Goal: Information Seeking & Learning: Find specific fact

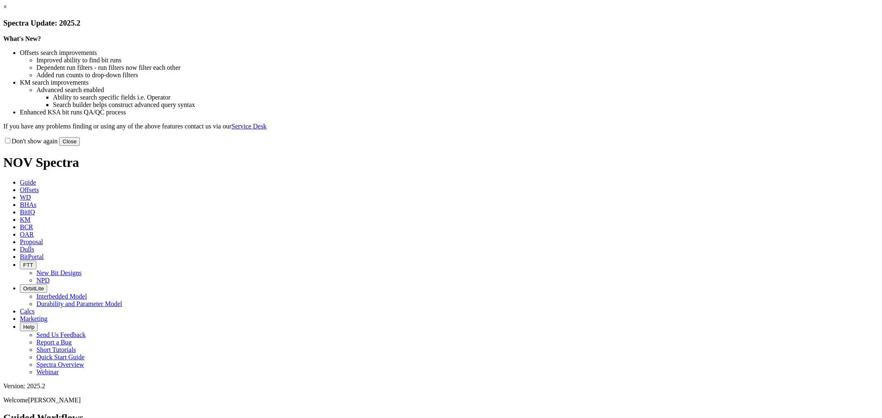
click at [80, 146] on button "Close" at bounding box center [69, 141] width 21 height 9
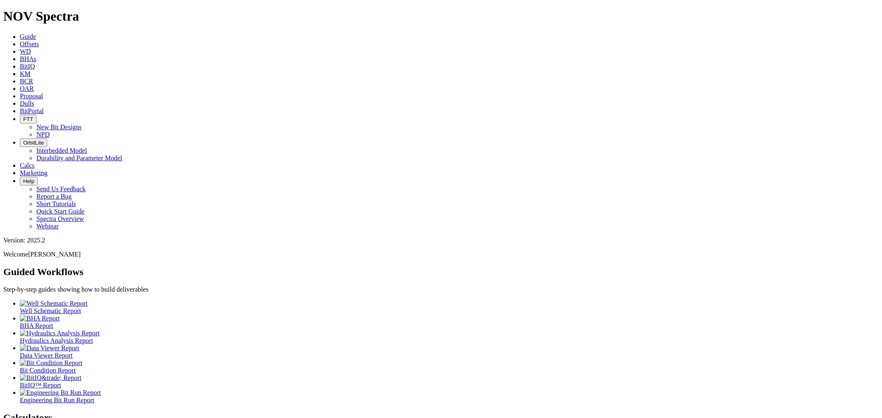
click at [20, 100] on icon at bounding box center [20, 103] width 0 height 7
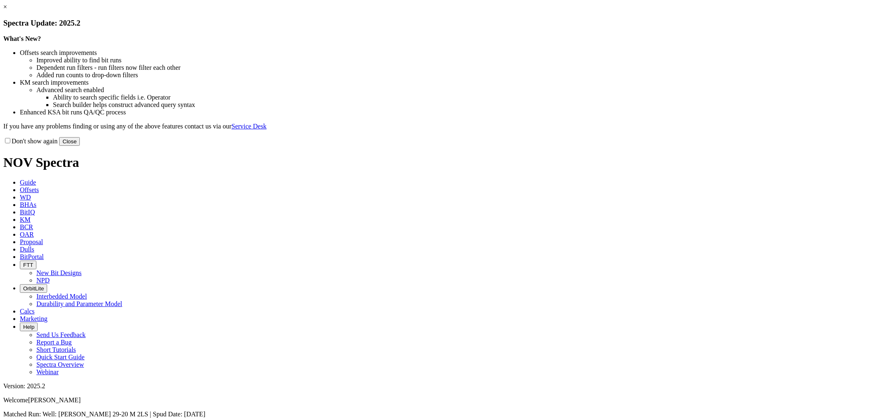
drag, startPoint x: 610, startPoint y: 204, endPoint x: 611, endPoint y: 213, distance: 9.5
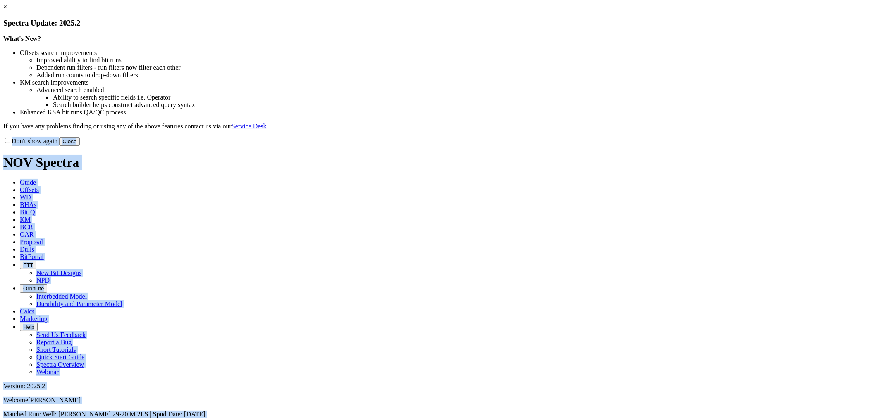
click at [80, 146] on button "Close" at bounding box center [69, 141] width 21 height 9
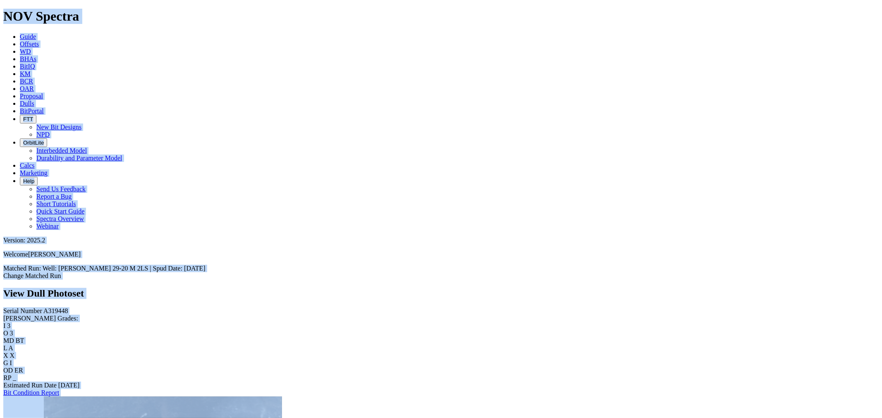
click at [36, 307] on div "Serial Number A319448 RH Dull Grades: I 3 O 3 MD BT L A X X G I OD ER RP _ Esti…" at bounding box center [440, 351] width 875 height 89
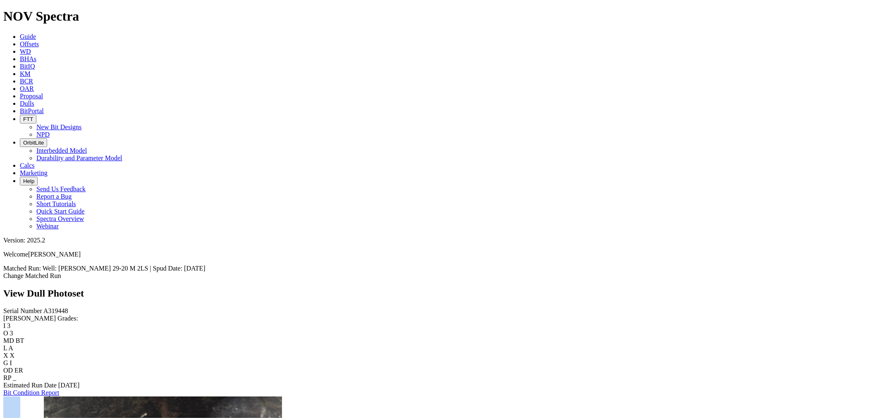
click at [36, 307] on div "Serial Number A319448 RH Dull Grades: I 3 O 3 MD BT L A X X G I OD ER RP _ Esti…" at bounding box center [440, 351] width 875 height 89
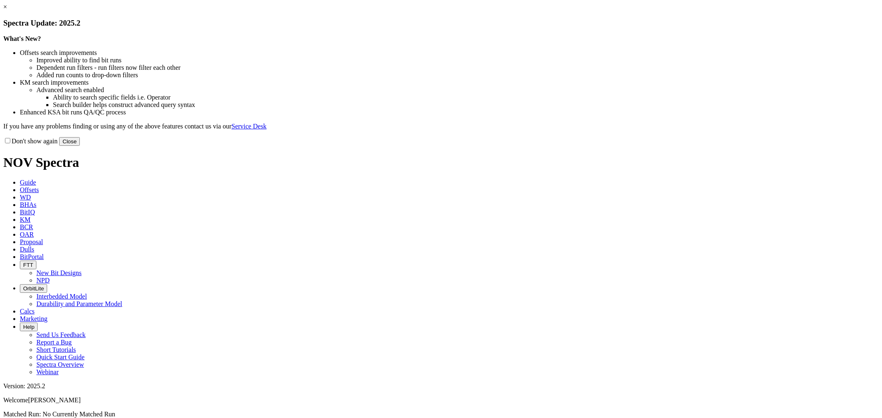
click at [80, 146] on button "Close" at bounding box center [69, 141] width 21 height 9
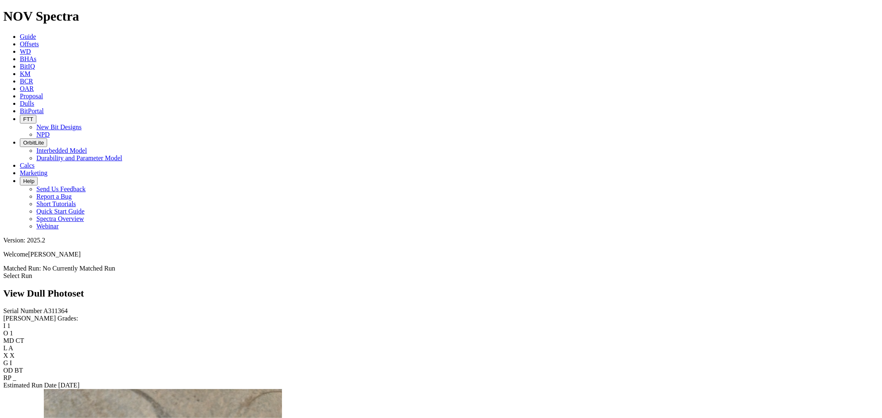
scroll to position [1911, 0]
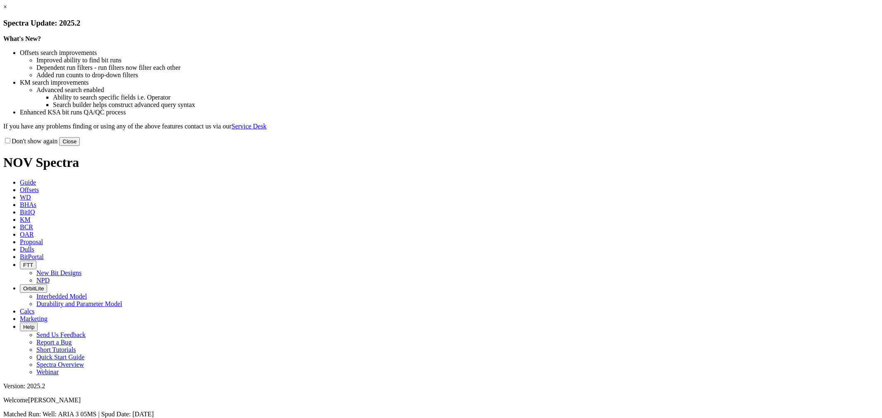
click at [80, 146] on button "Close" at bounding box center [69, 141] width 21 height 9
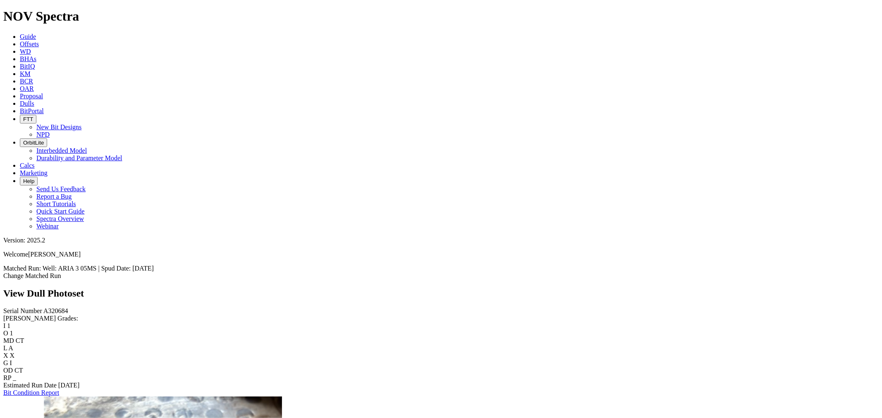
scroll to position [1423, 0]
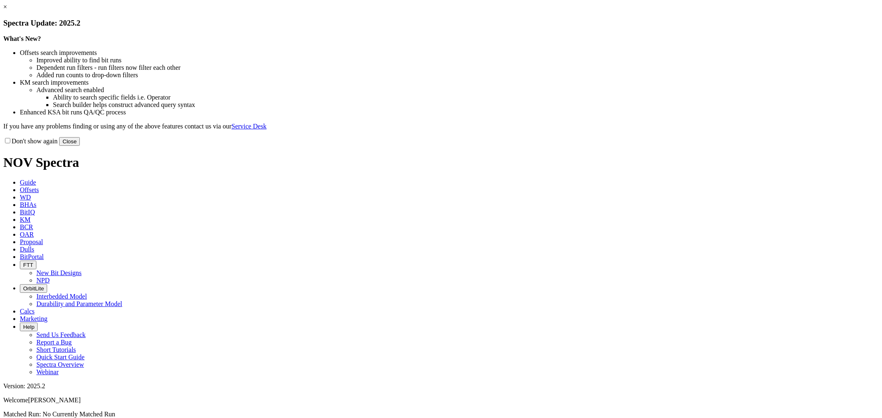
click at [80, 146] on button "Close" at bounding box center [69, 141] width 21 height 9
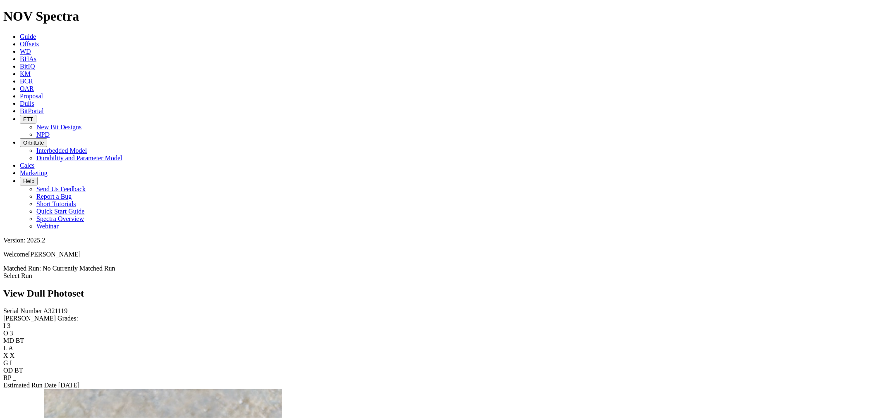
scroll to position [1423, 0]
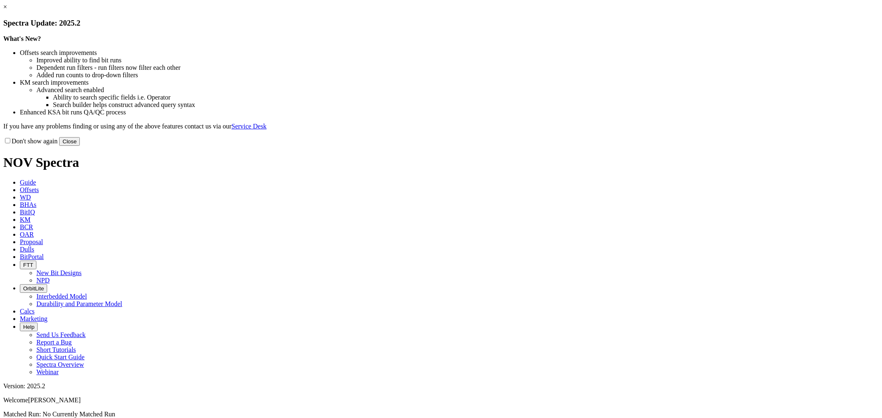
click at [80, 146] on button "Close" at bounding box center [69, 141] width 21 height 9
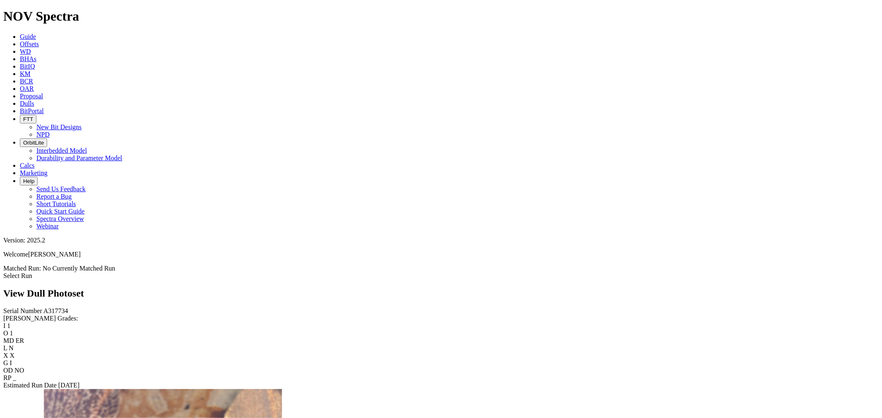
scroll to position [1469, 0]
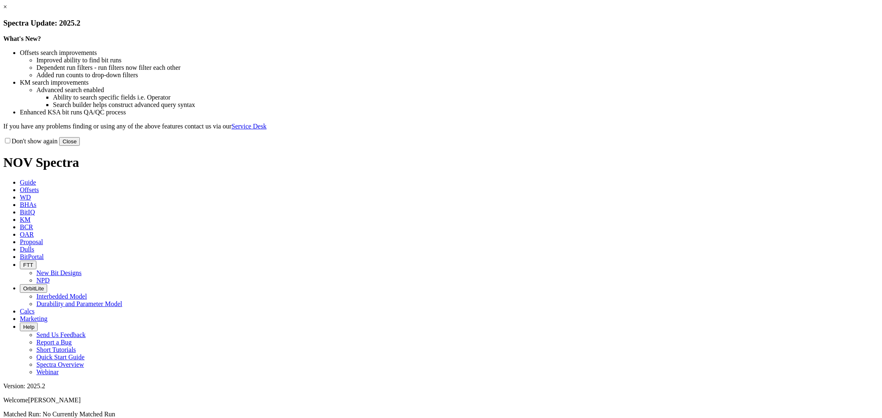
click at [598, 146] on div "Don't show again Close" at bounding box center [440, 141] width 875 height 9
click at [615, 146] on div "Don't show again Close" at bounding box center [440, 141] width 875 height 9
click at [80, 146] on button "Close" at bounding box center [69, 141] width 21 height 9
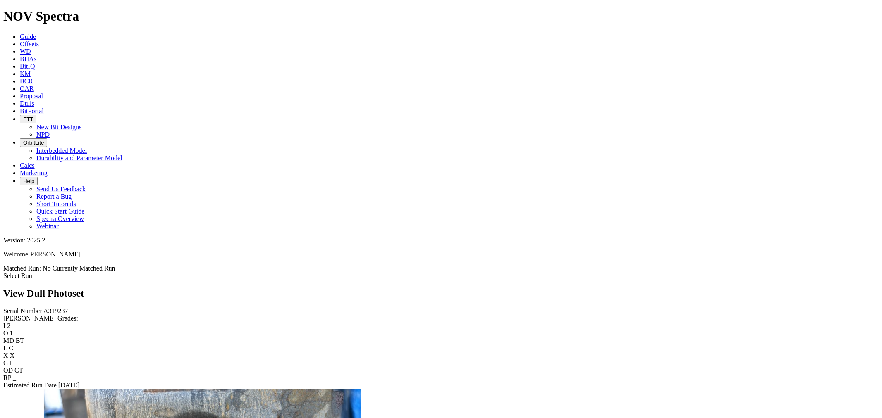
scroll to position [1377, 0]
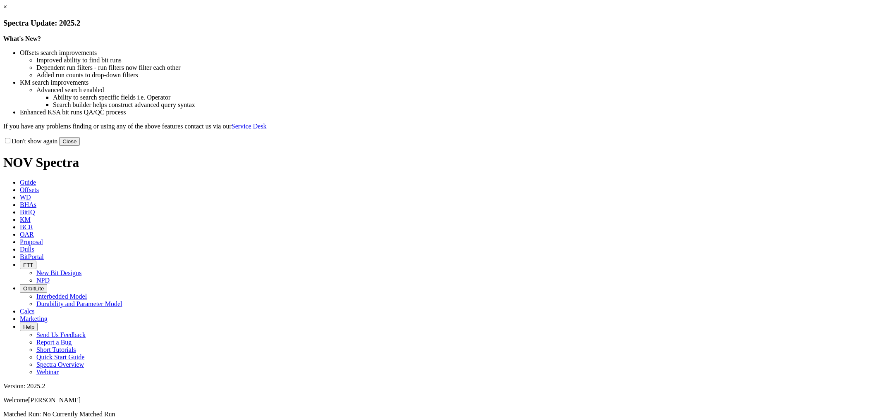
click at [80, 146] on button "Close" at bounding box center [69, 141] width 21 height 9
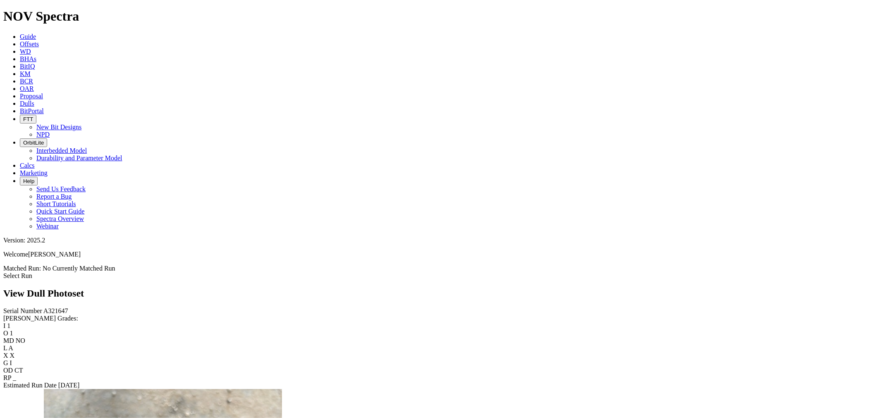
scroll to position [1423, 0]
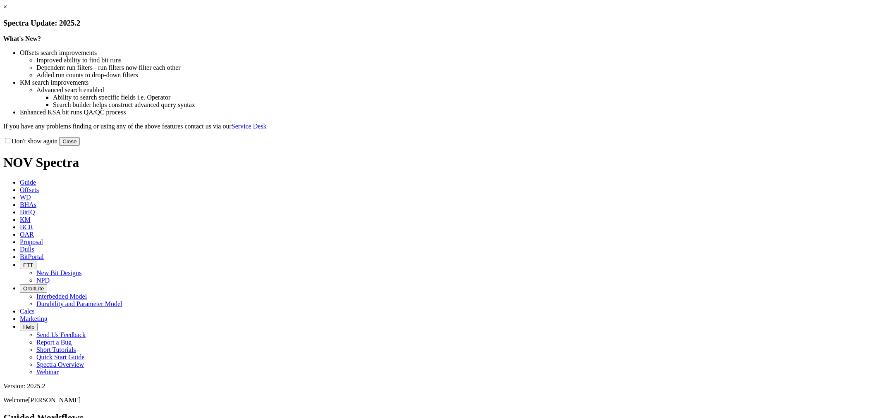
click at [80, 146] on button "Close" at bounding box center [69, 141] width 21 height 9
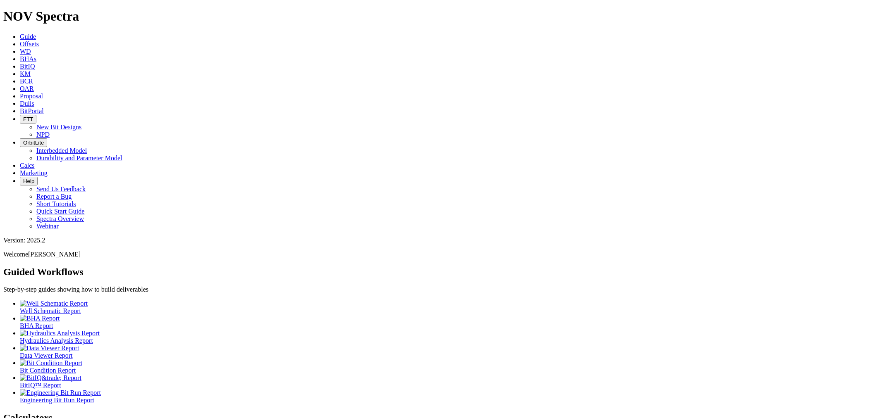
click at [34, 100] on link "Dulls" at bounding box center [27, 103] width 14 height 7
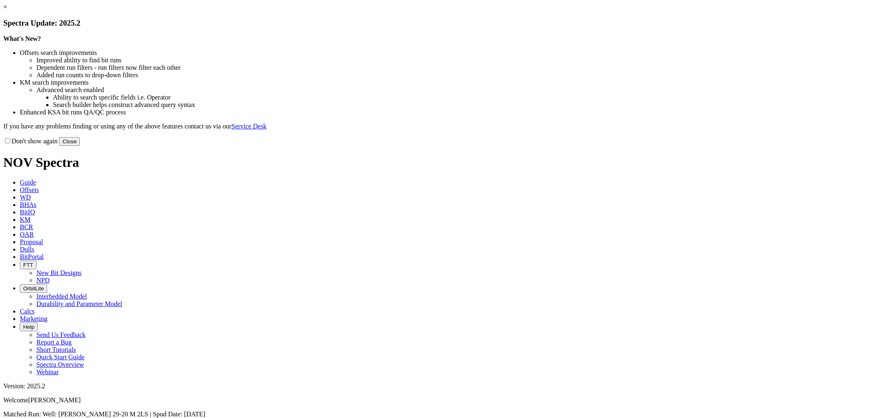
click at [80, 146] on button "Close" at bounding box center [69, 141] width 21 height 9
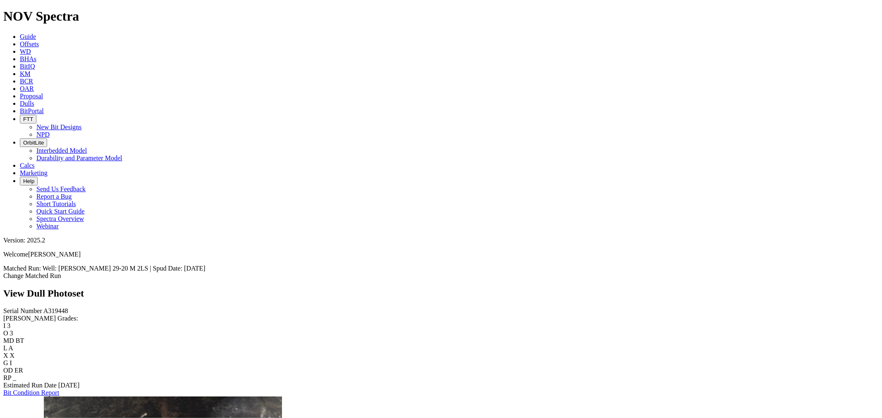
click at [34, 100] on link "Dulls" at bounding box center [27, 103] width 14 height 7
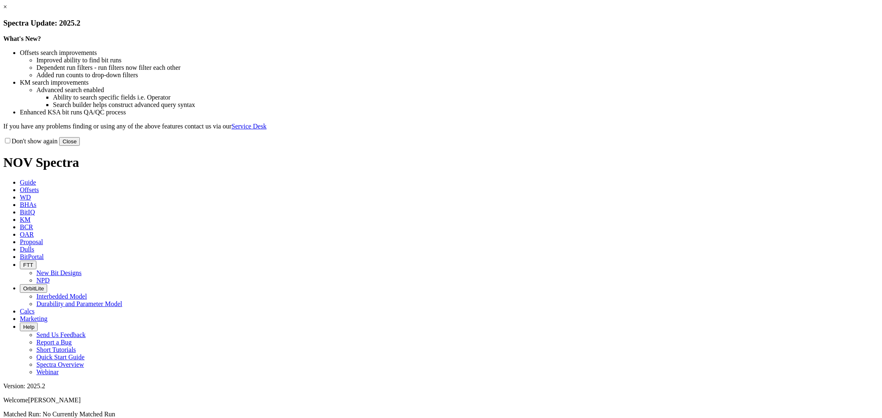
click at [80, 146] on button "Close" at bounding box center [69, 141] width 21 height 9
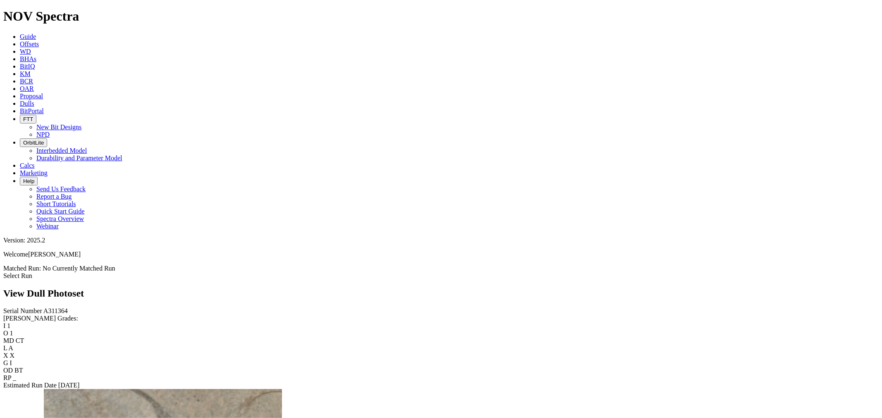
scroll to position [597, 0]
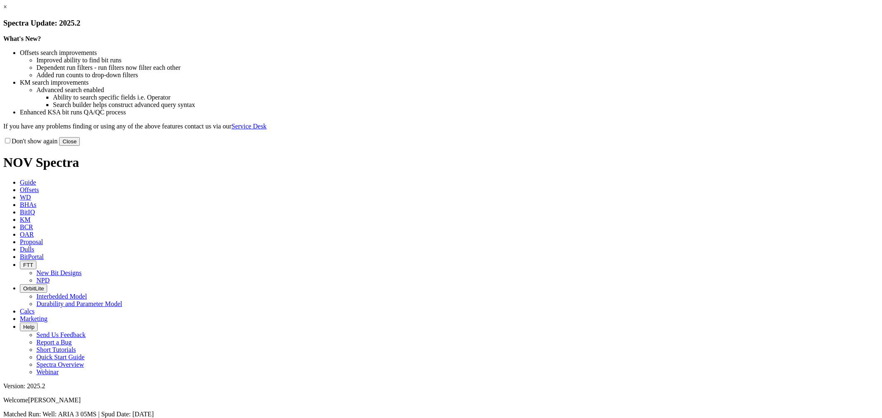
click at [80, 146] on button "Close" at bounding box center [69, 141] width 21 height 9
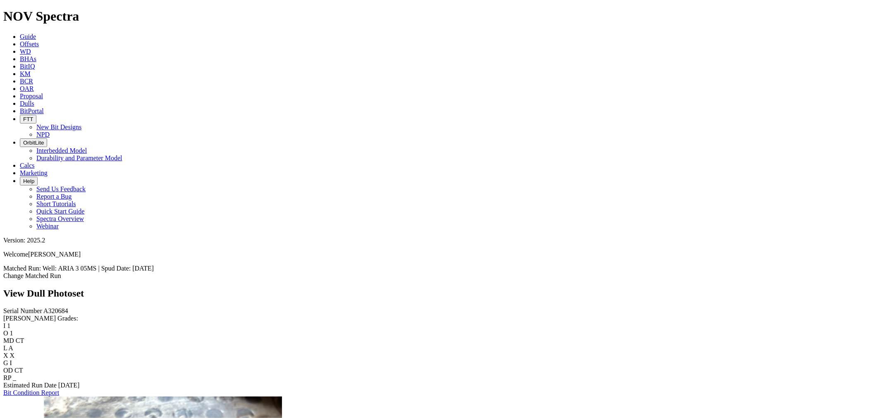
scroll to position [1791, 0]
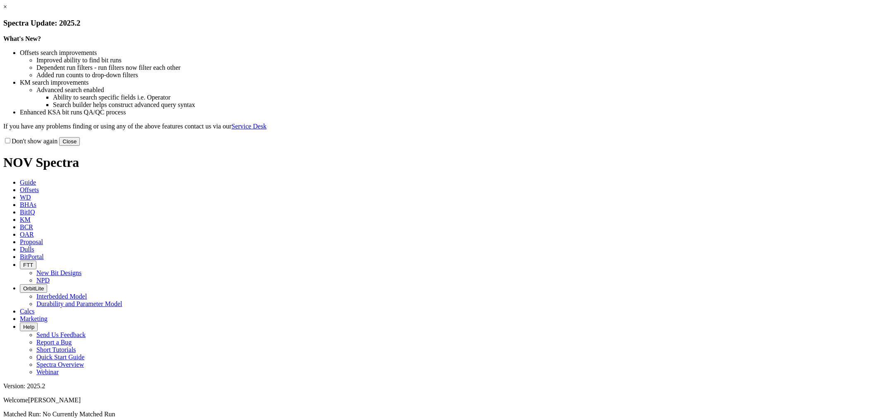
click at [80, 146] on button "Close" at bounding box center [69, 141] width 21 height 9
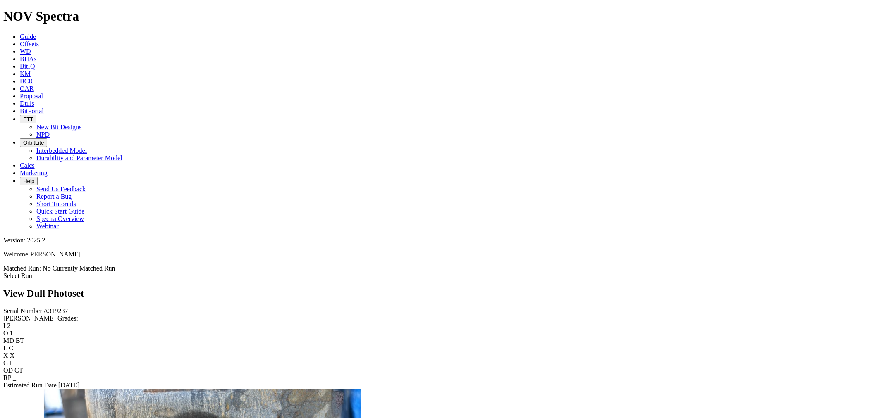
scroll to position [321, 0]
drag, startPoint x: 250, startPoint y: 98, endPoint x: 218, endPoint y: 112, distance: 34.6
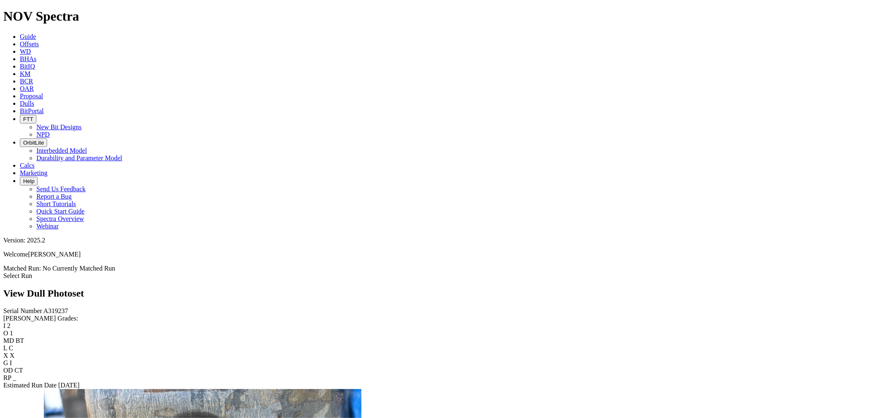
scroll to position [828, 0]
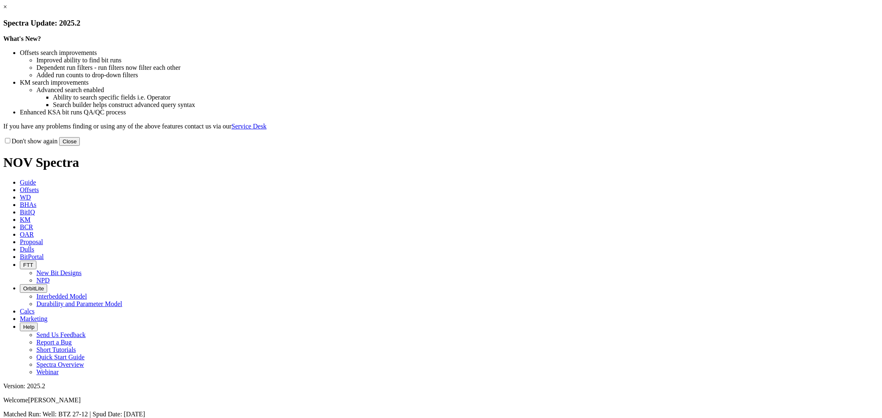
click at [80, 146] on button "Close" at bounding box center [69, 141] width 21 height 9
click at [624, 146] on div "Don't show again Close" at bounding box center [440, 141] width 875 height 9
click at [80, 146] on button "Close" at bounding box center [69, 141] width 21 height 9
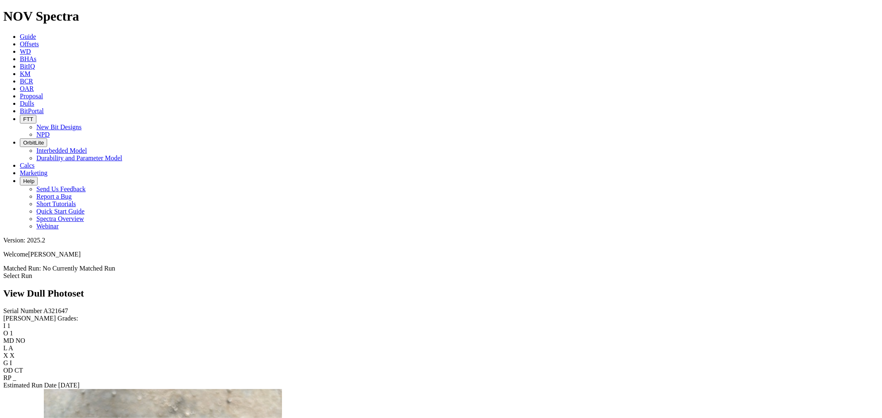
scroll to position [459, 0]
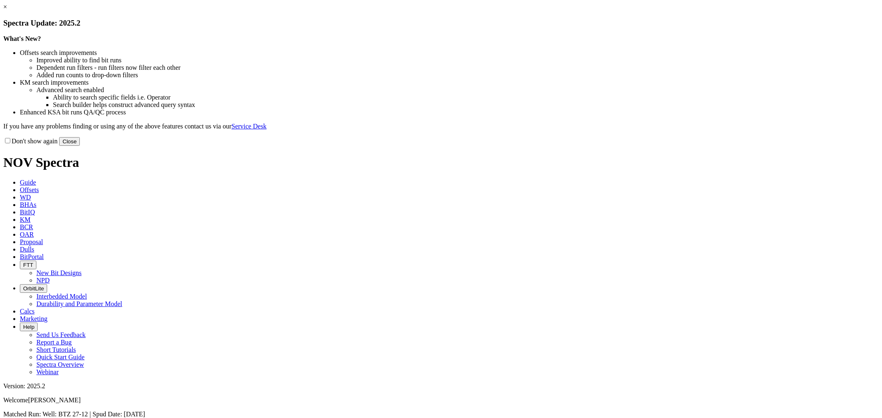
click at [80, 146] on button "Close" at bounding box center [69, 141] width 21 height 9
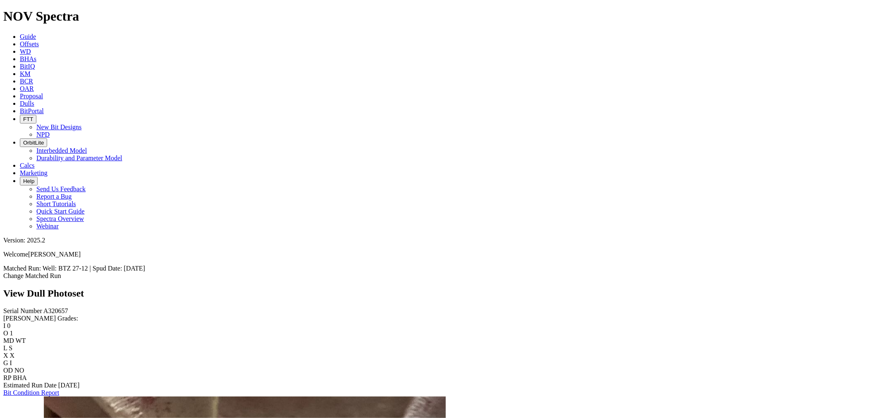
scroll to position [275, 0]
